Goal: Communication & Community: Answer question/provide support

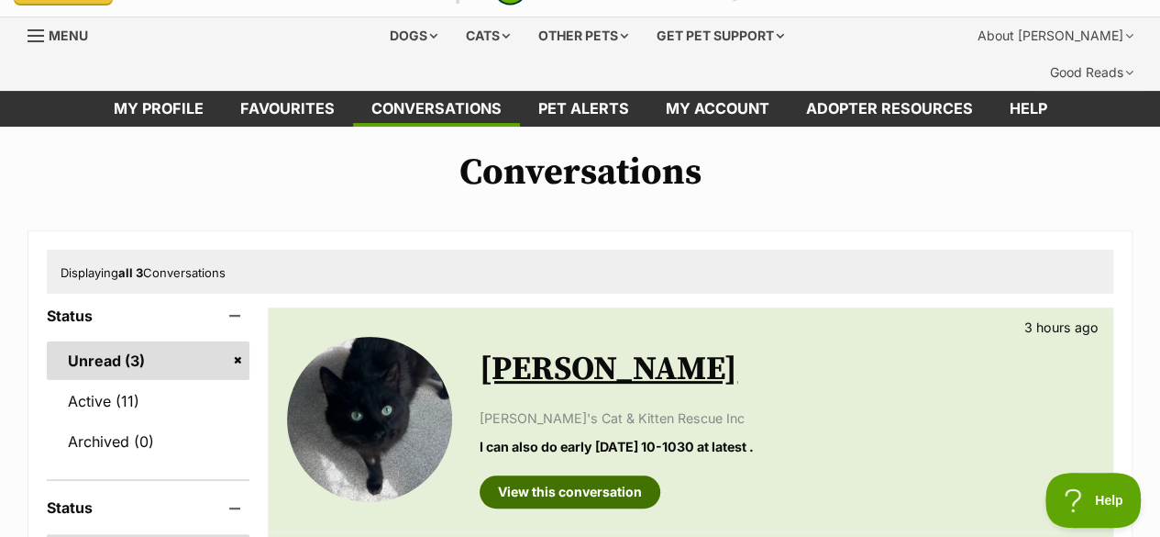
click at [603, 475] on link "View this conversation" at bounding box center [570, 491] width 181 height 33
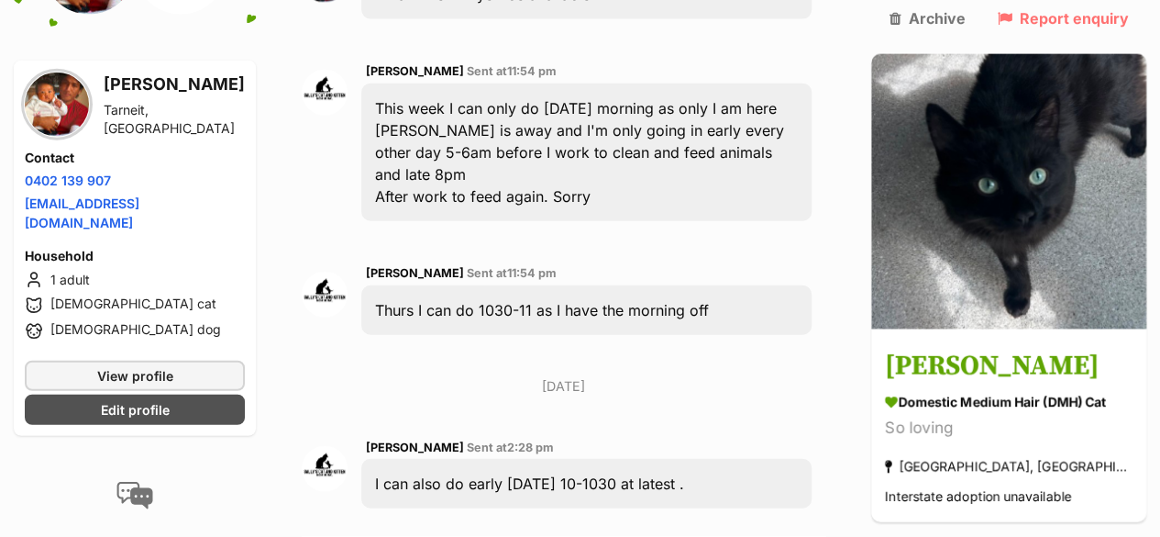
scroll to position [2168, 0]
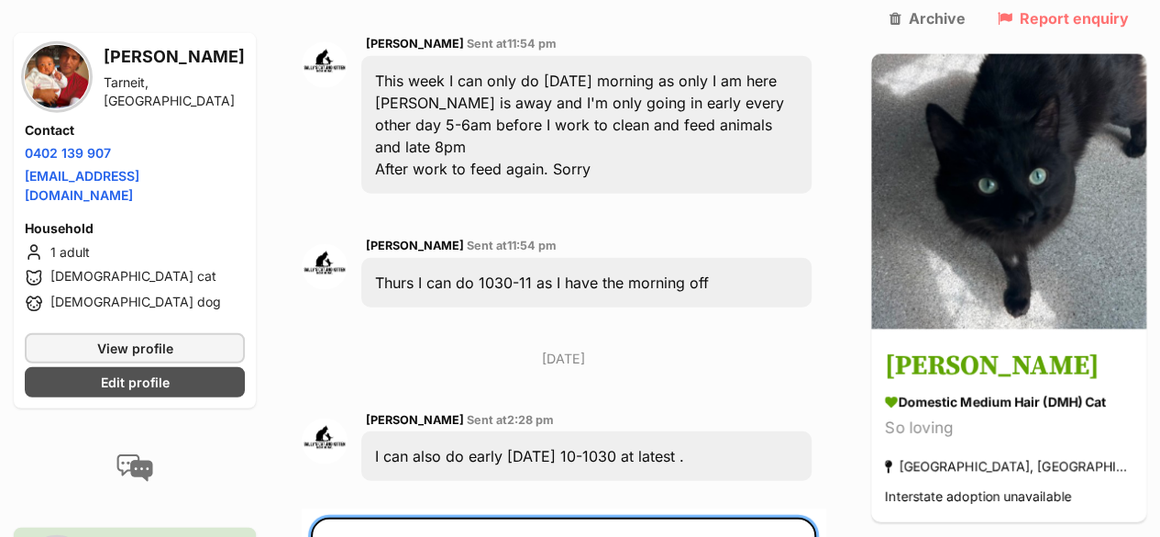
type textarea "Yes, Thursday will be perfect"
